Goal: Task Accomplishment & Management: Use online tool/utility

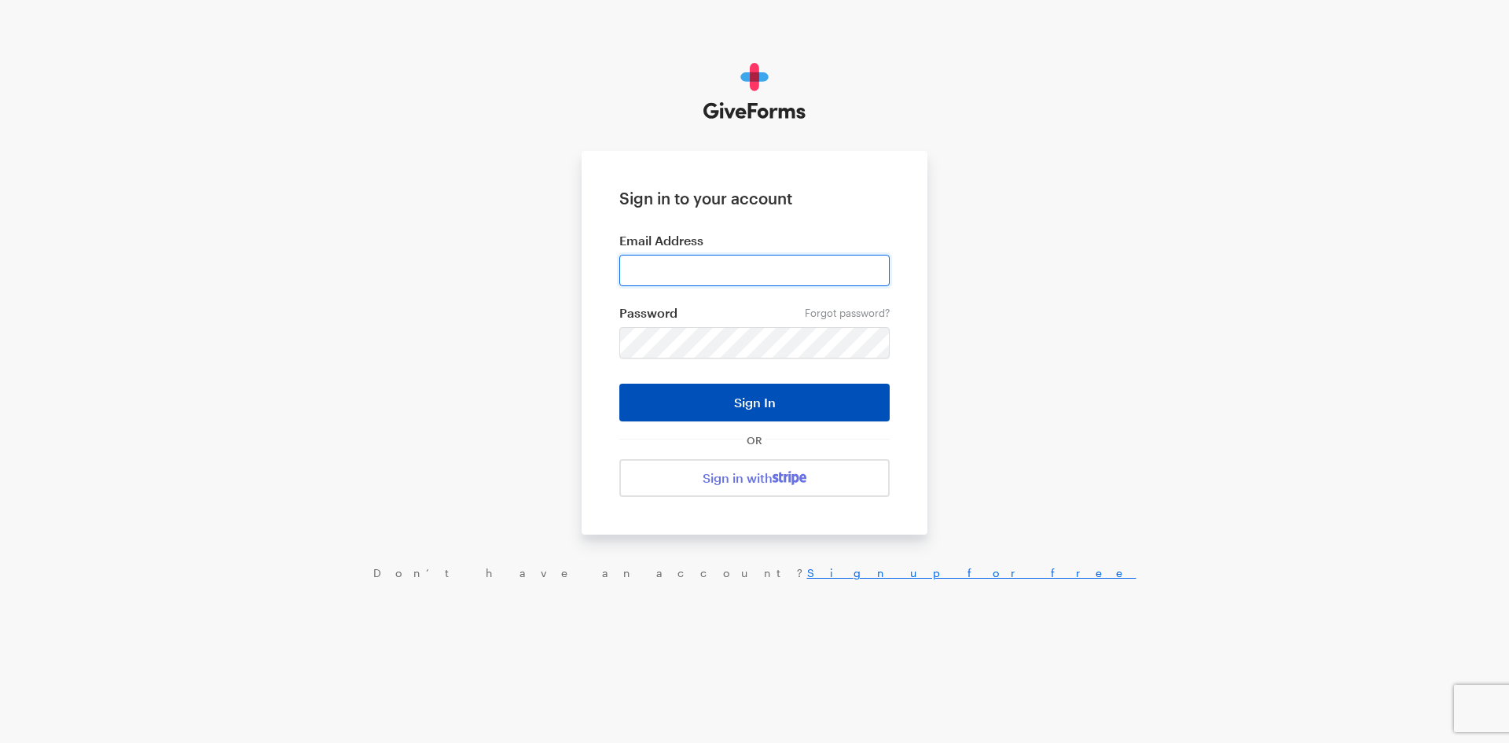
type input "jkerchaert@brightfocus.org"
click at [748, 390] on button "Sign In" at bounding box center [754, 403] width 270 height 38
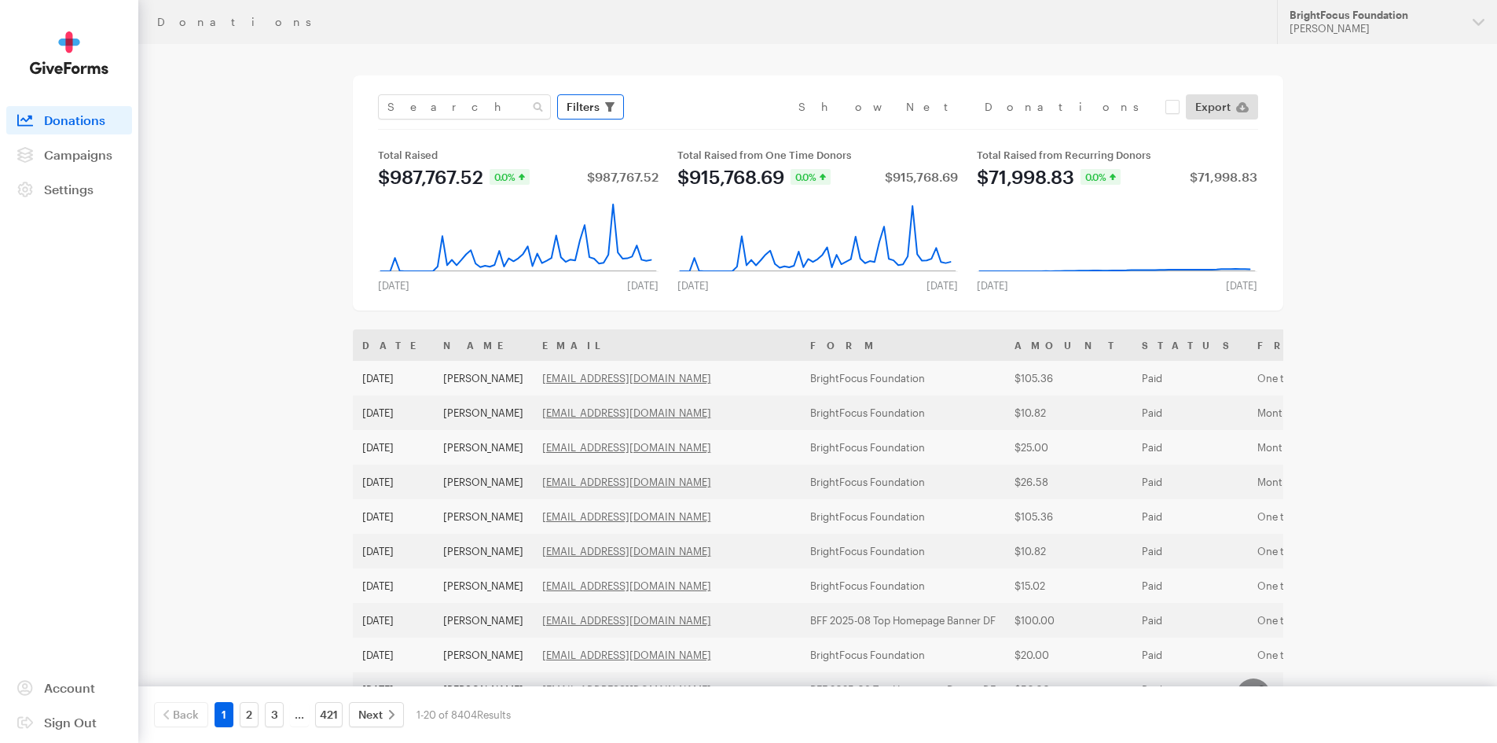
click at [613, 106] on icon "button" at bounding box center [609, 106] width 9 height 9
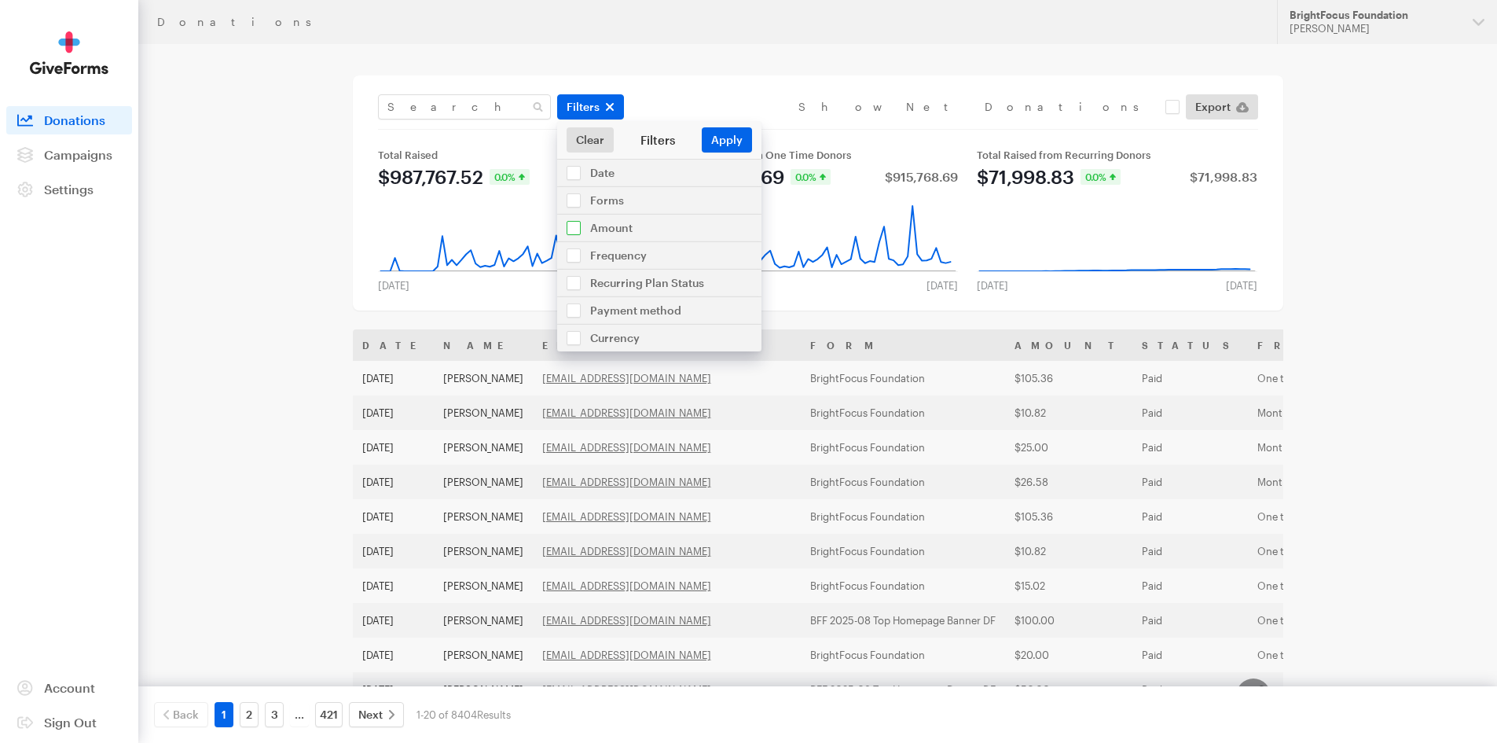
click at [615, 228] on input "checkbox" at bounding box center [659, 228] width 204 height 27
checkbox input "true"
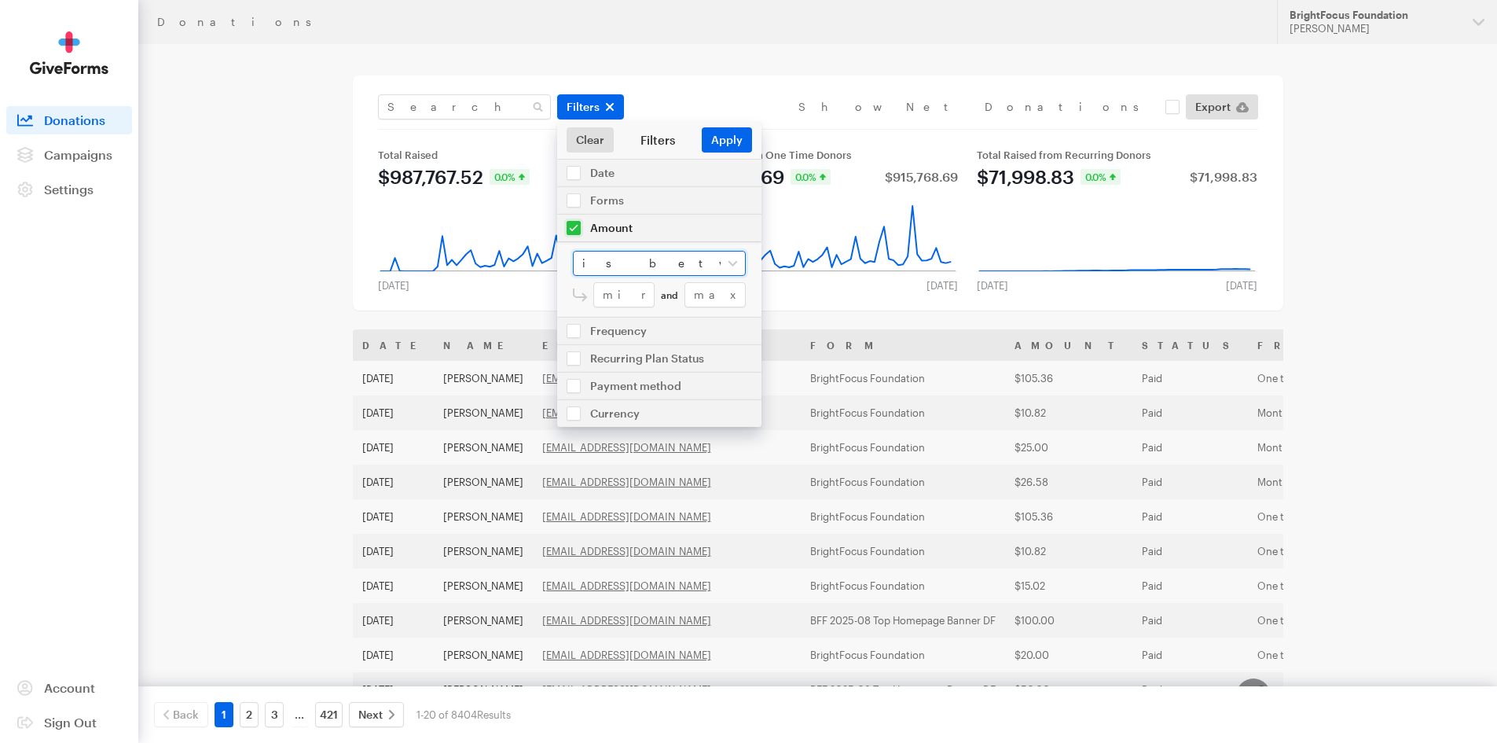
click at [608, 260] on select "is between is less than is greater than is equal to" at bounding box center [659, 263] width 173 height 25
select select "greater"
click at [573, 251] on select "is between is less than is greater than is equal to" at bounding box center [659, 263] width 173 height 25
click at [626, 292] on input "number" at bounding box center [669, 294] width 152 height 25
type input "999"
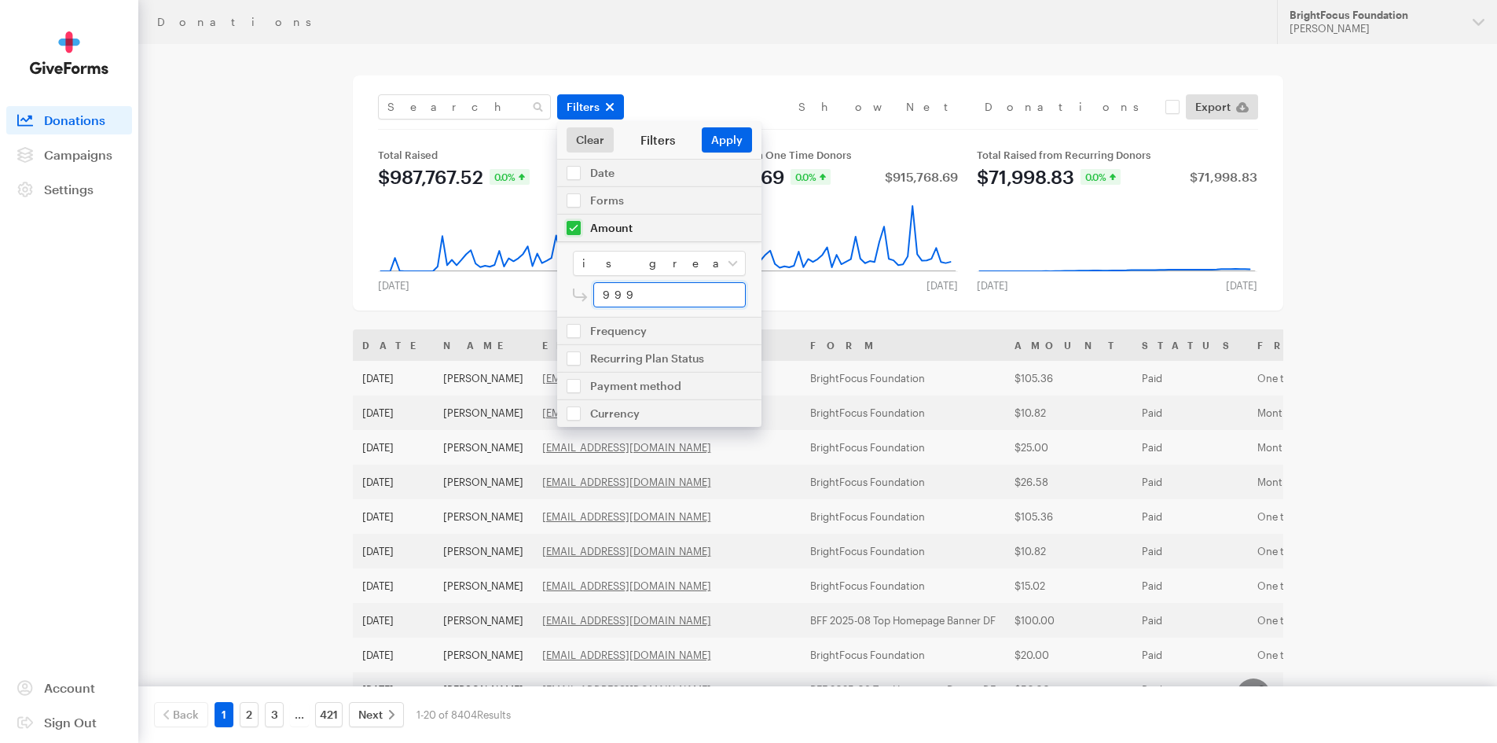
click at [702, 127] on button "Apply" at bounding box center [727, 139] width 50 height 25
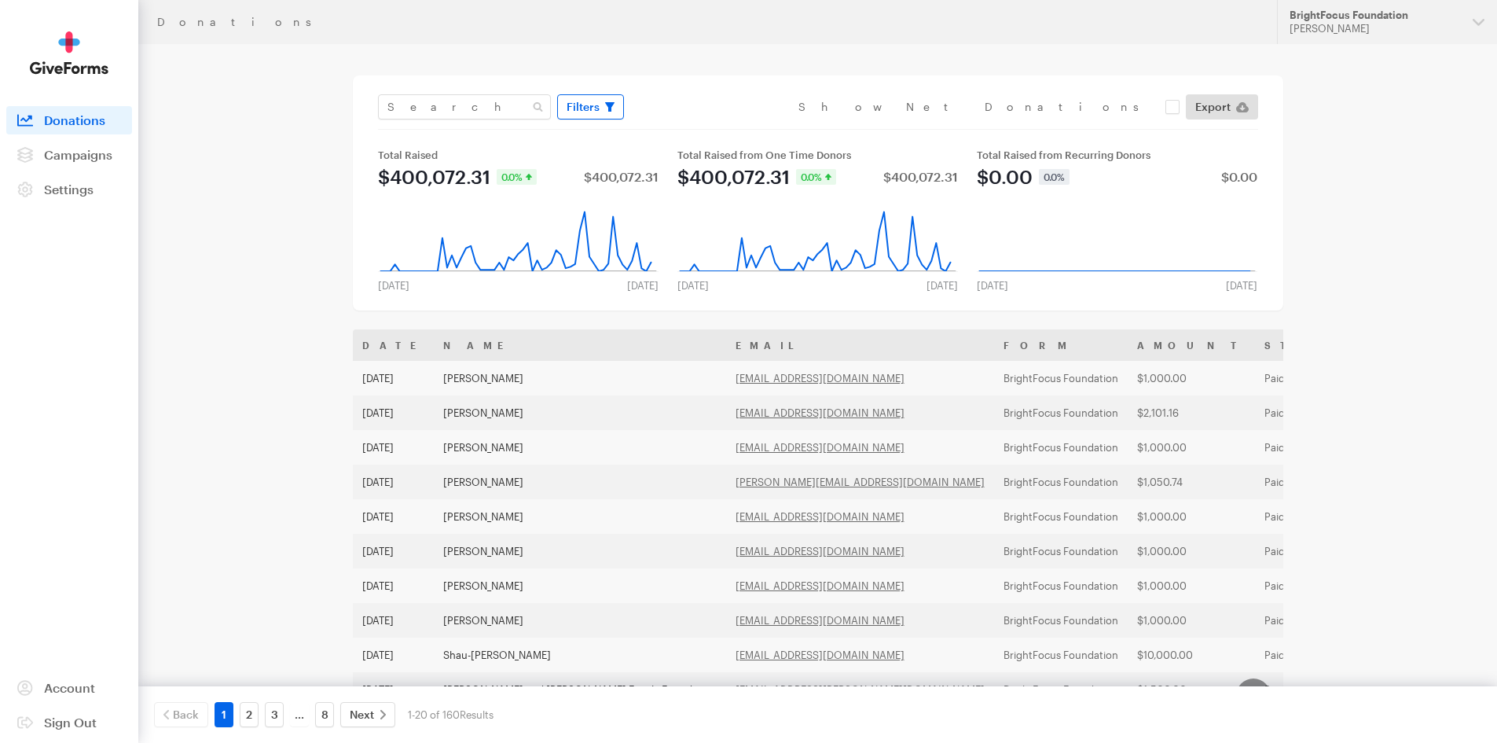
click at [598, 106] on span "Filters" at bounding box center [583, 106] width 33 height 19
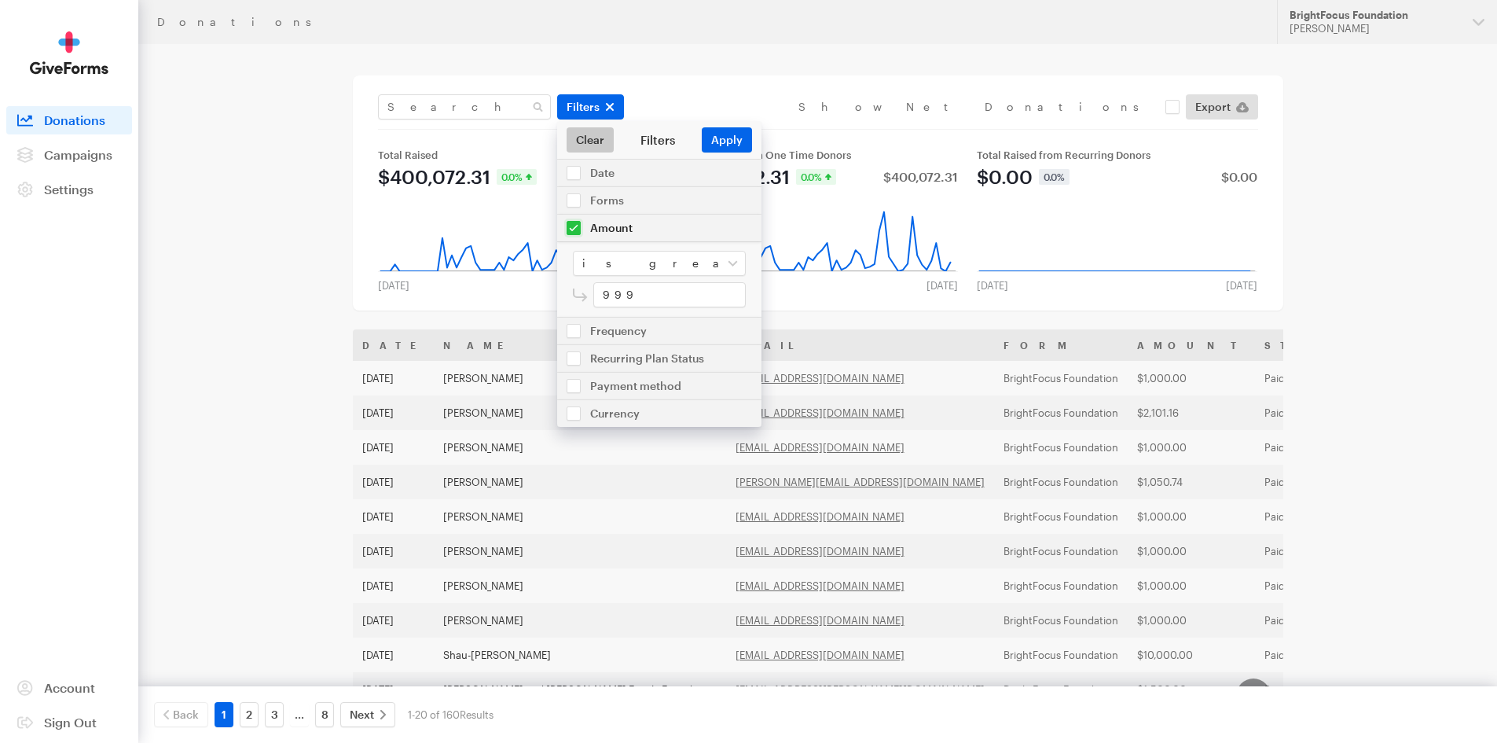
click at [583, 137] on link "Clear" at bounding box center [590, 139] width 47 height 25
